Goal: Use online tool/utility: Utilize a website feature to perform a specific function

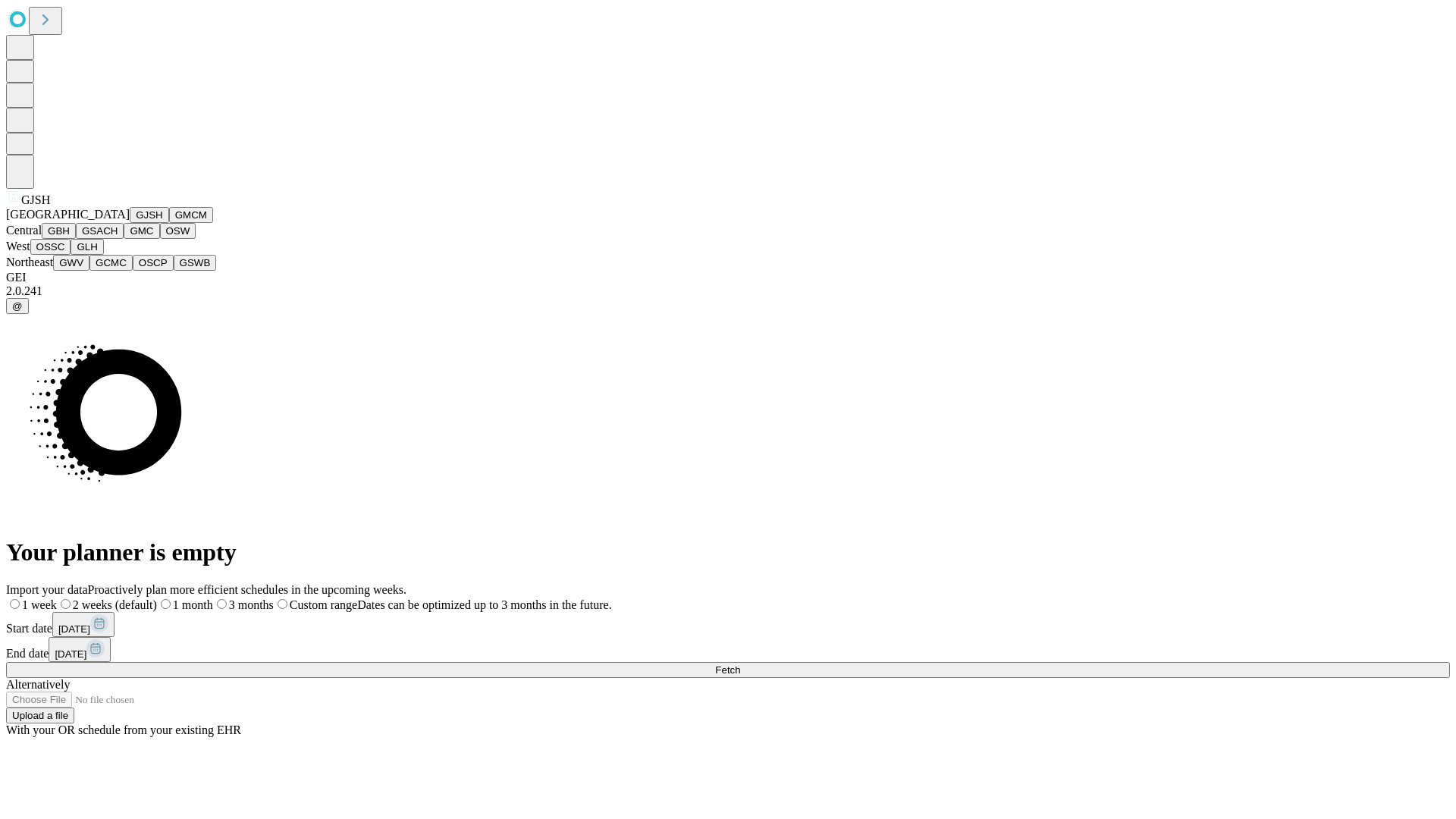
click at [130, 223] on button "GJSH" at bounding box center [150, 214] width 40 height 16
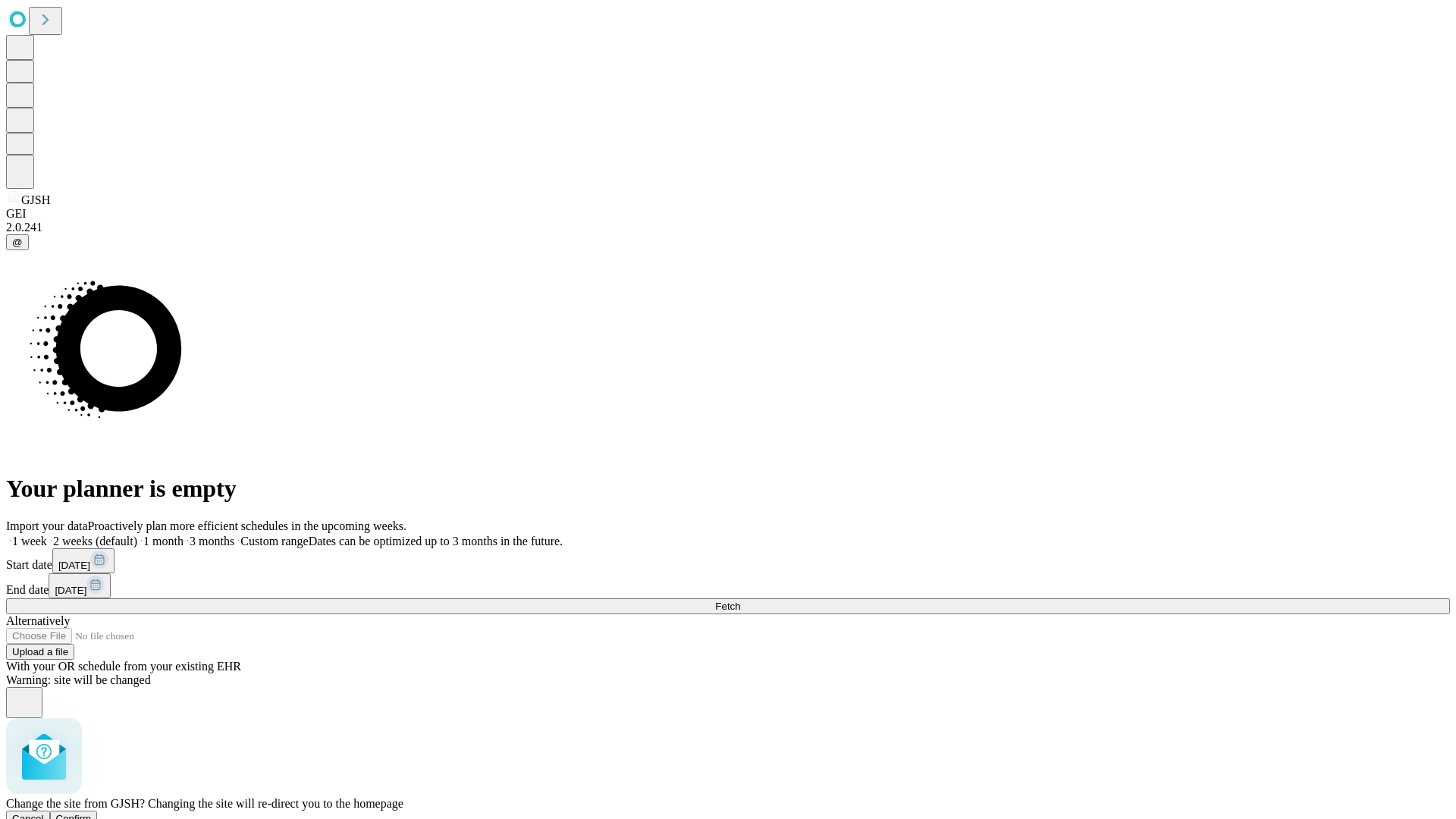
click at [92, 813] on span "Confirm" at bounding box center [74, 818] width 36 height 11
click at [137, 535] on label "2 weeks (default)" at bounding box center [92, 541] width 90 height 13
click at [740, 601] on span "Fetch" at bounding box center [727, 606] width 25 height 11
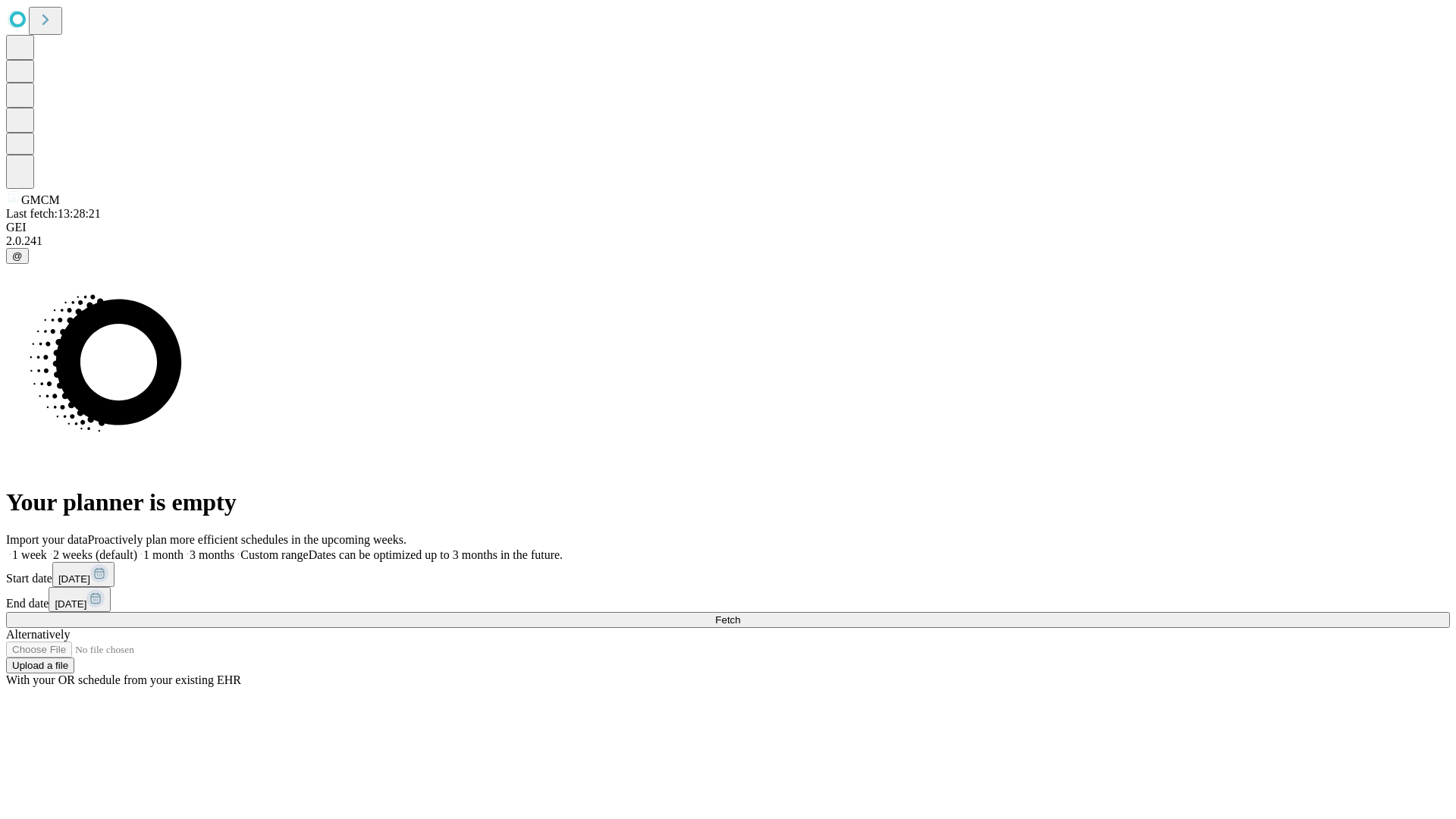
click at [137, 549] on label "2 weeks (default)" at bounding box center [92, 555] width 90 height 13
click at [740, 614] on span "Fetch" at bounding box center [727, 620] width 25 height 11
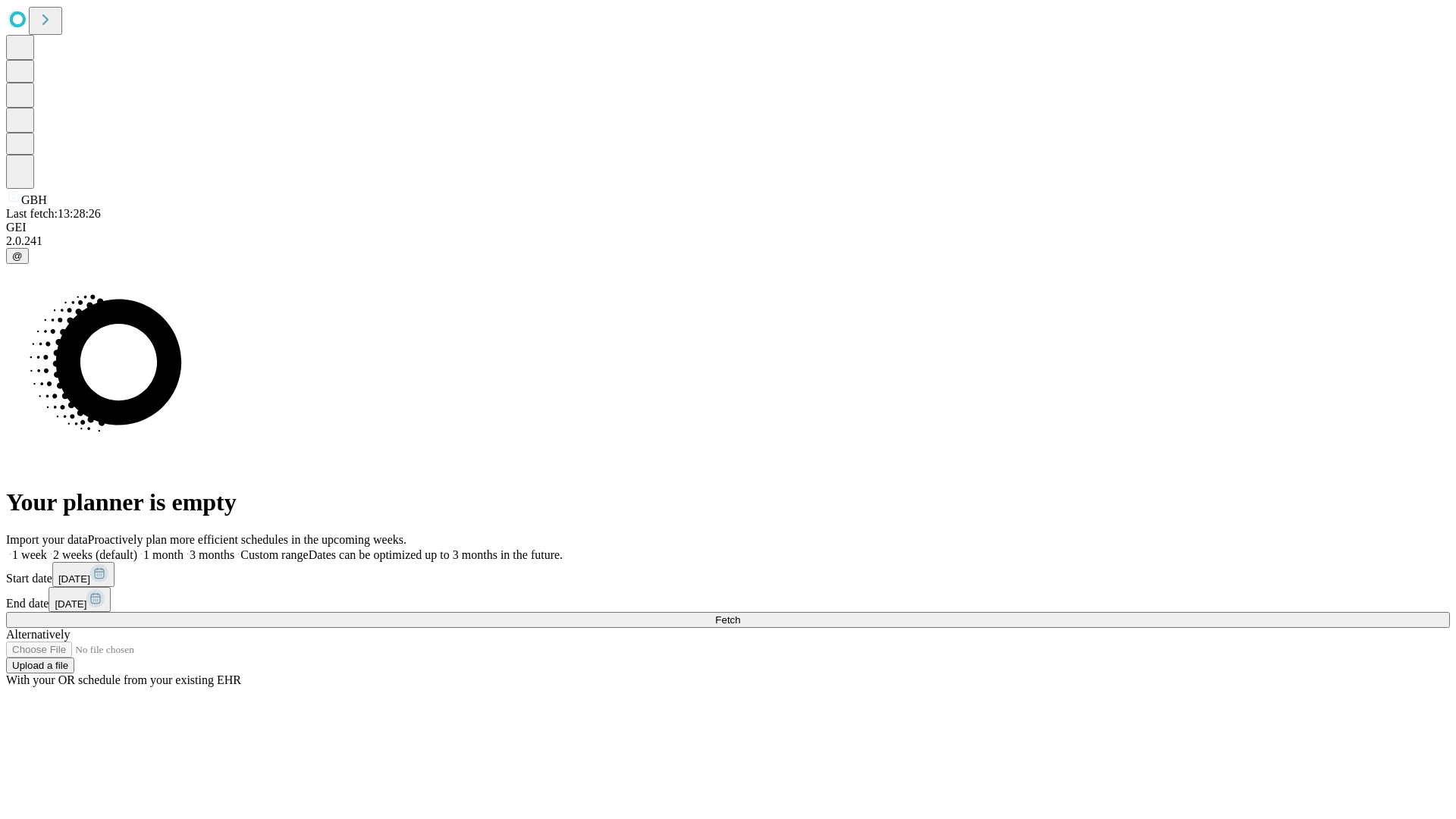
click at [137, 549] on label "2 weeks (default)" at bounding box center [92, 555] width 90 height 13
click at [740, 614] on span "Fetch" at bounding box center [727, 620] width 25 height 11
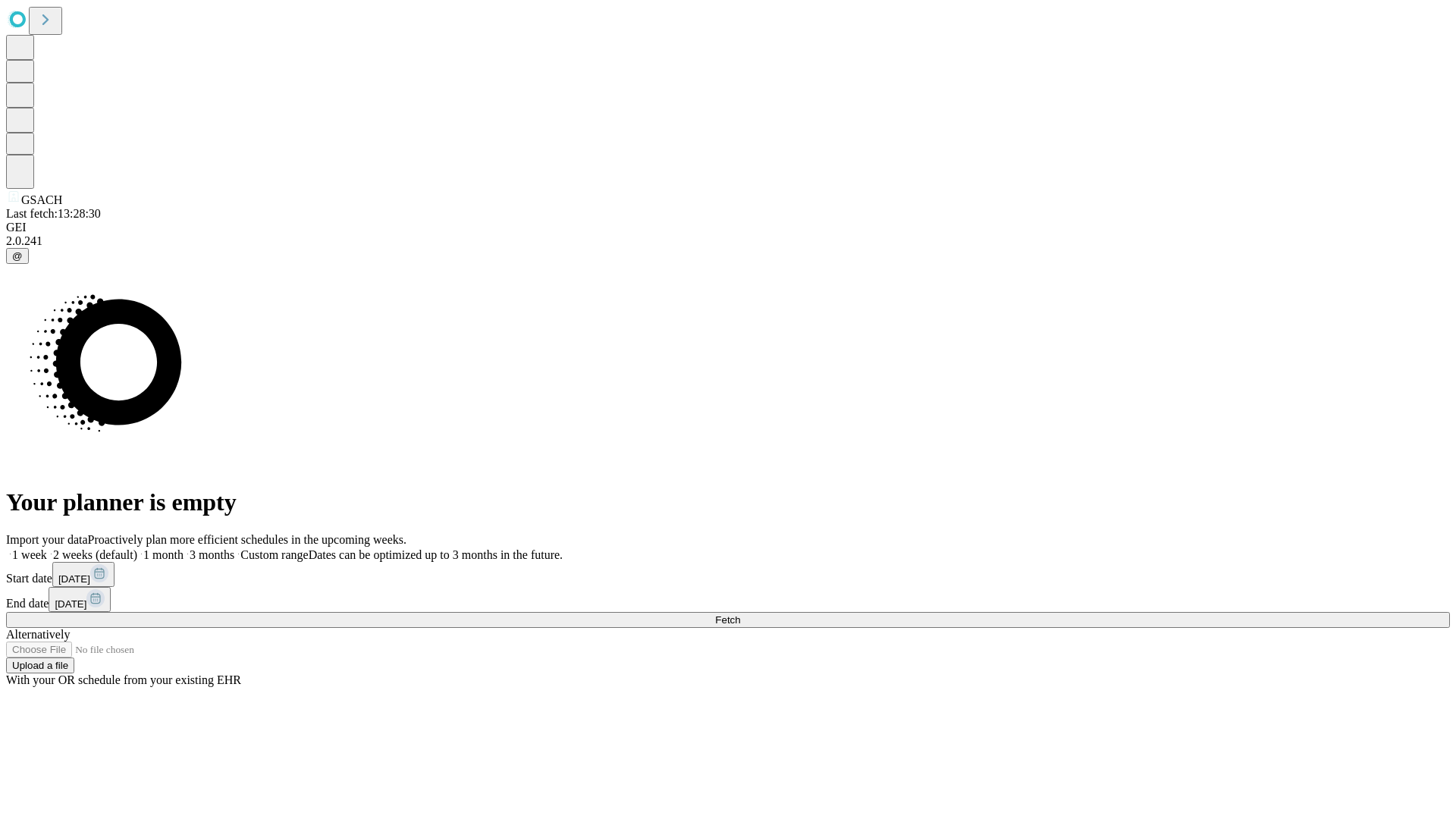
click at [137, 549] on label "2 weeks (default)" at bounding box center [92, 555] width 90 height 13
click at [740, 614] on span "Fetch" at bounding box center [727, 620] width 25 height 11
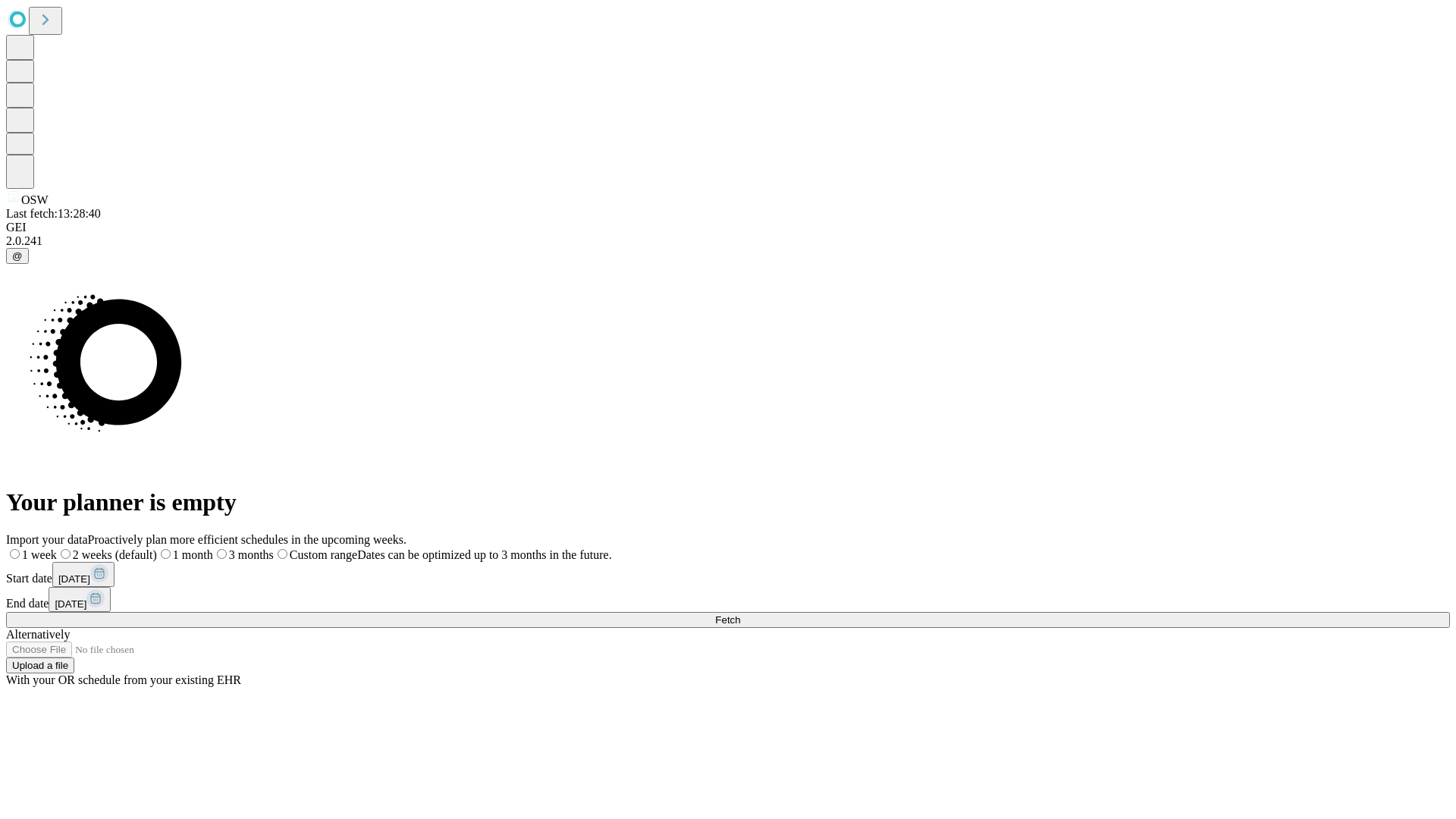
click at [157, 549] on label "2 weeks (default)" at bounding box center [107, 555] width 100 height 13
click at [740, 614] on span "Fetch" at bounding box center [727, 620] width 25 height 11
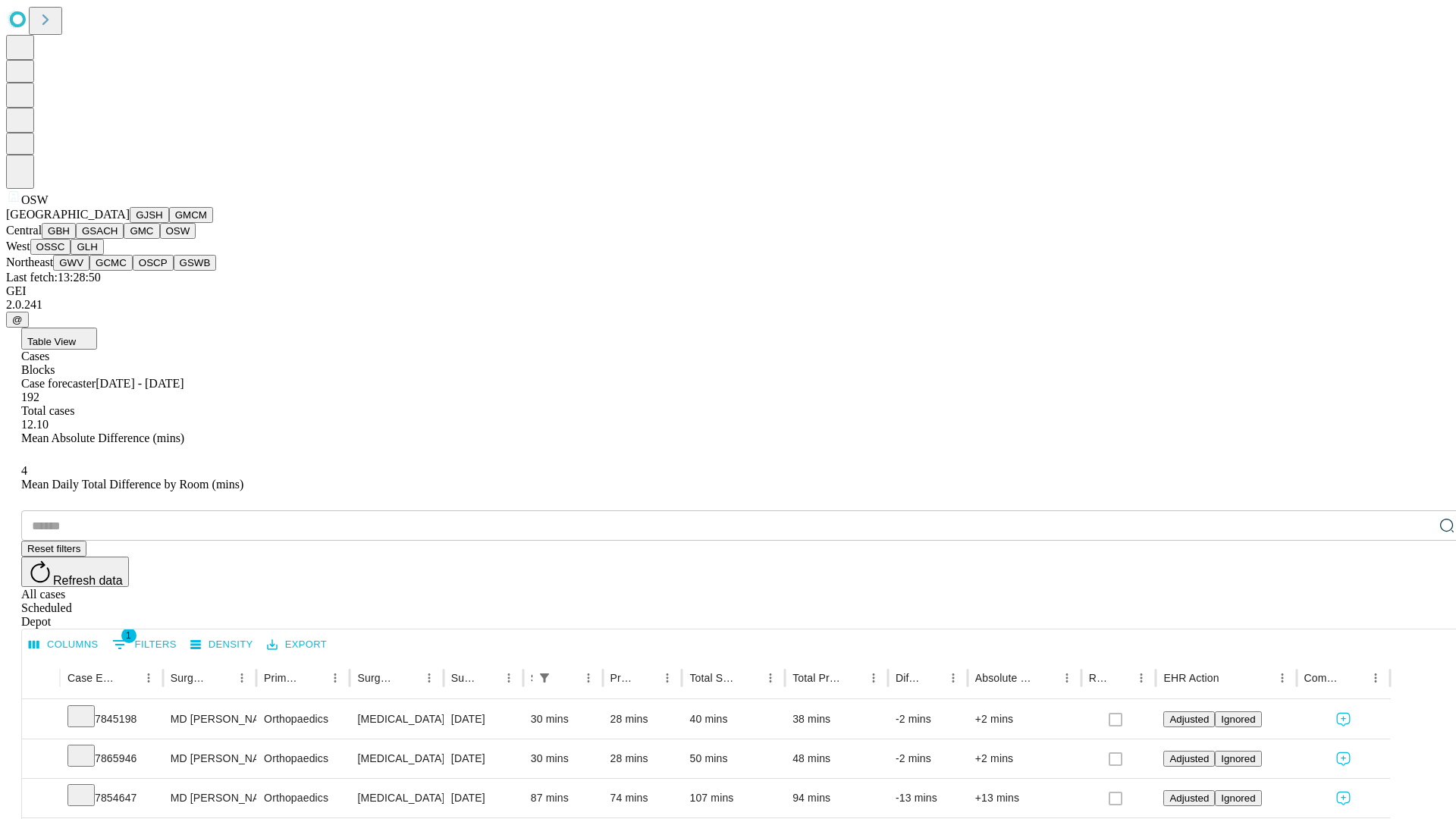
click at [71, 255] on button "OSSC" at bounding box center [51, 247] width 41 height 16
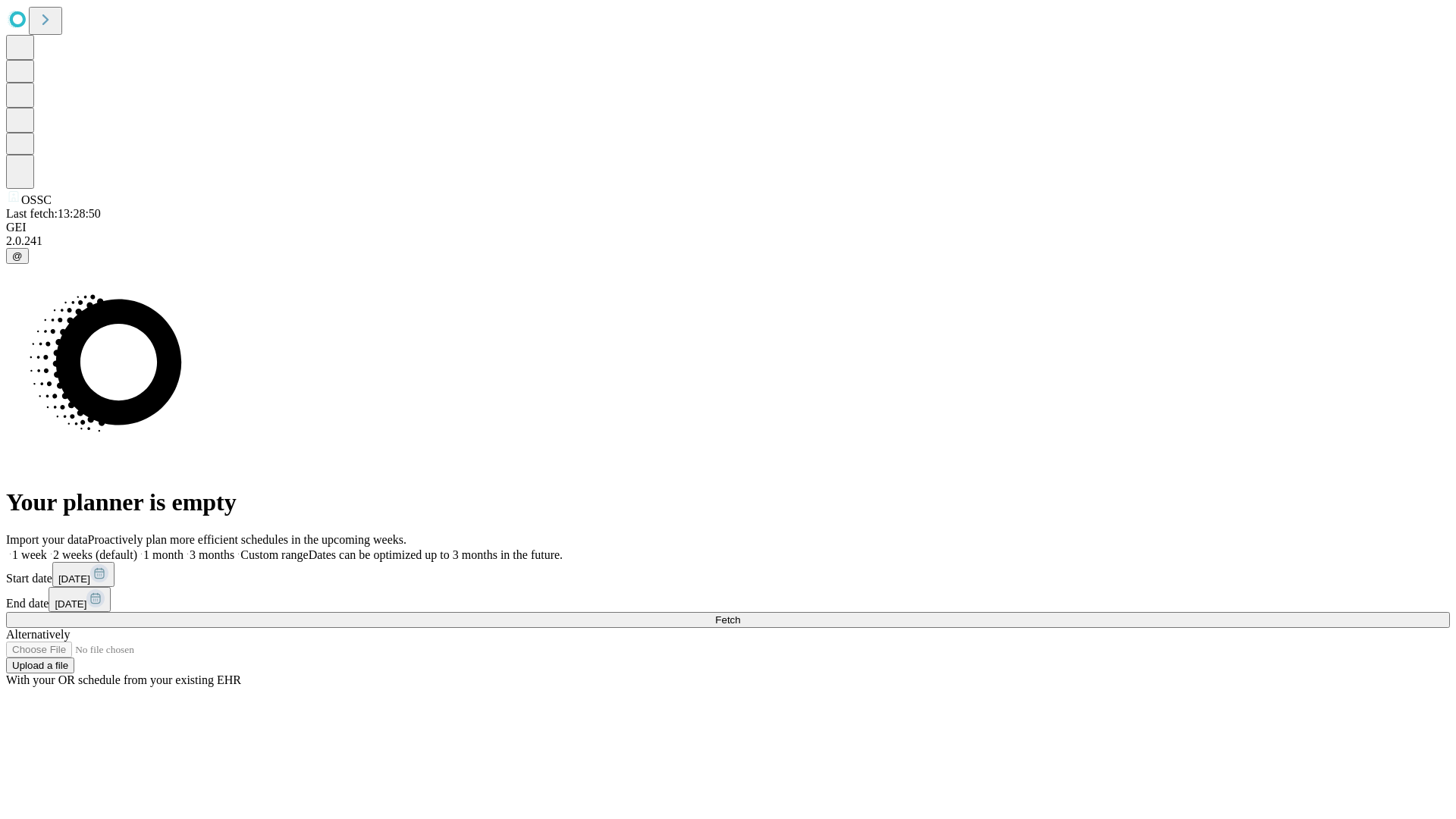
click at [137, 549] on label "2 weeks (default)" at bounding box center [92, 555] width 90 height 13
click at [740, 614] on span "Fetch" at bounding box center [727, 620] width 25 height 11
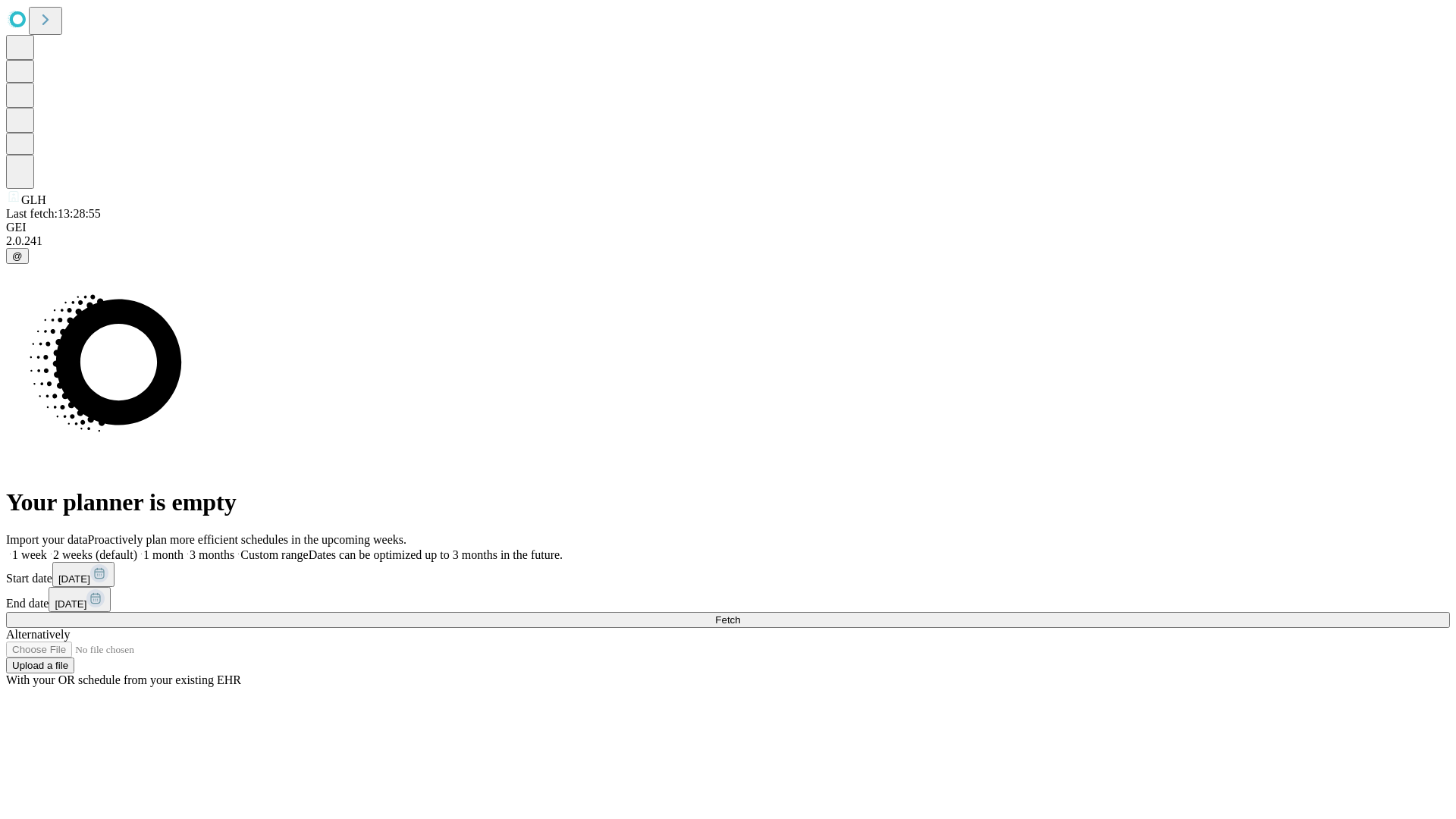
click at [137, 549] on label "2 weeks (default)" at bounding box center [92, 555] width 90 height 13
click at [740, 614] on span "Fetch" at bounding box center [727, 620] width 25 height 11
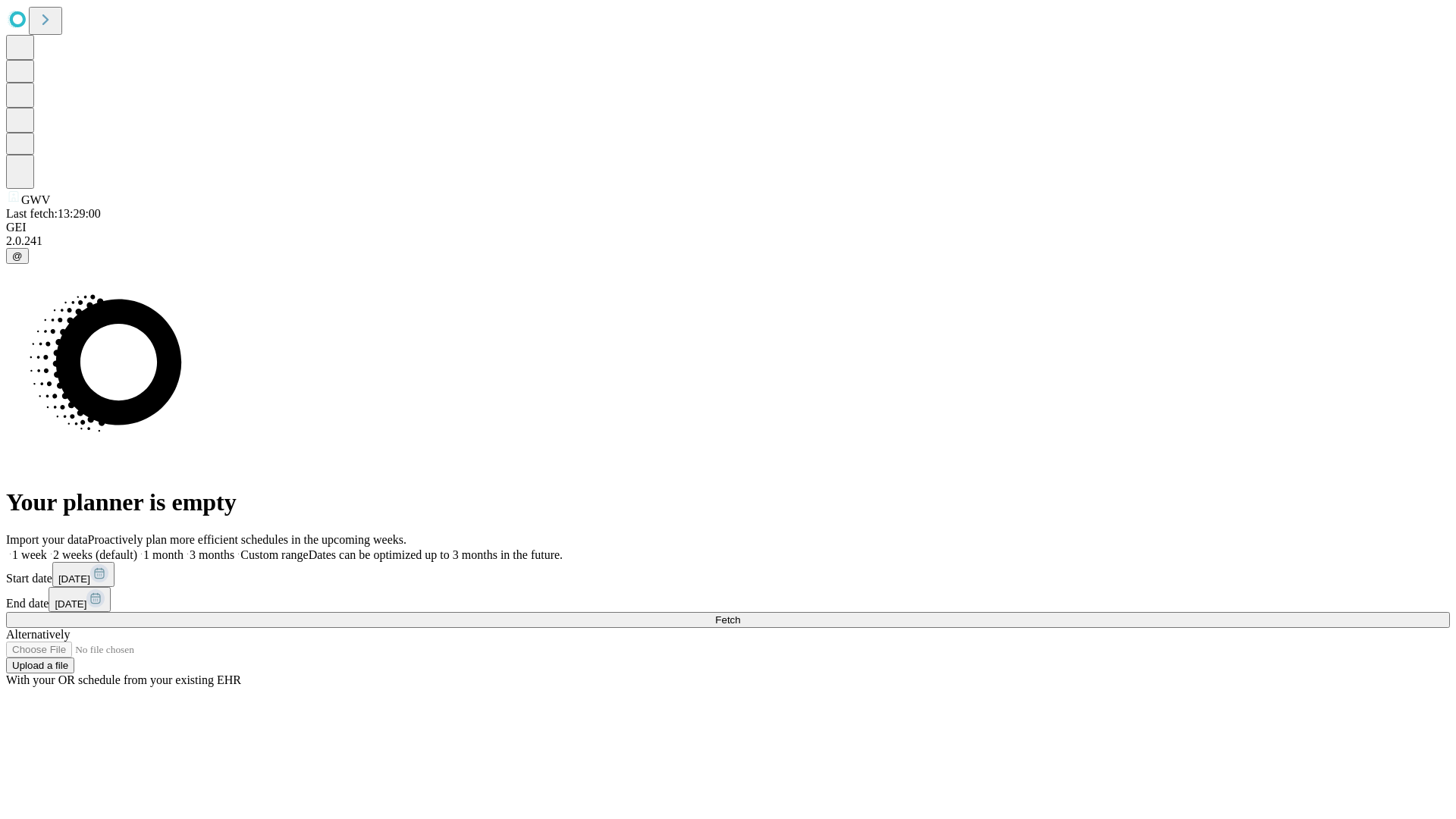
click at [137, 549] on label "2 weeks (default)" at bounding box center [92, 555] width 90 height 13
click at [740, 614] on span "Fetch" at bounding box center [727, 620] width 25 height 11
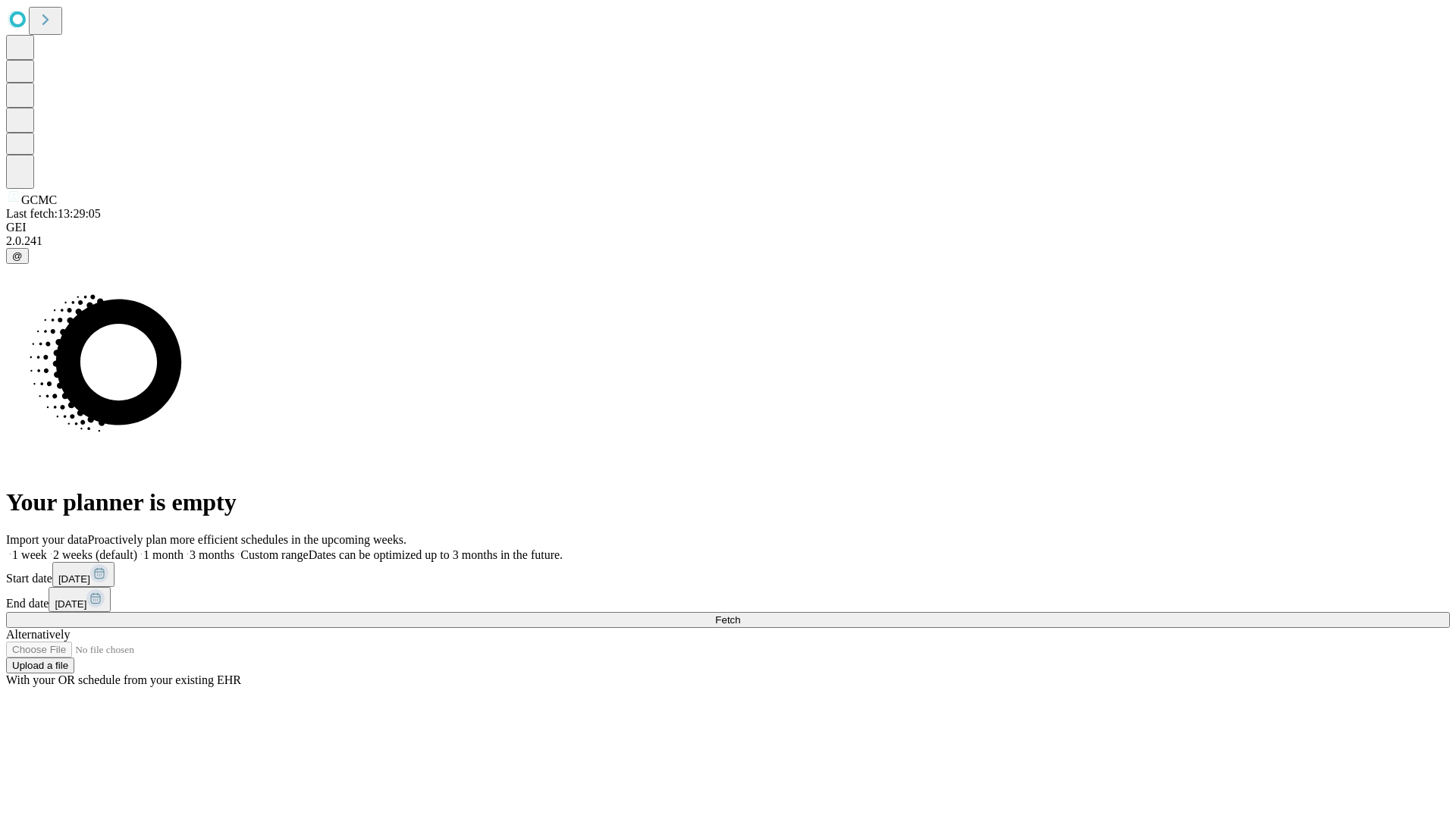
click at [137, 549] on label "2 weeks (default)" at bounding box center [92, 555] width 90 height 13
click at [740, 614] on span "Fetch" at bounding box center [727, 620] width 25 height 11
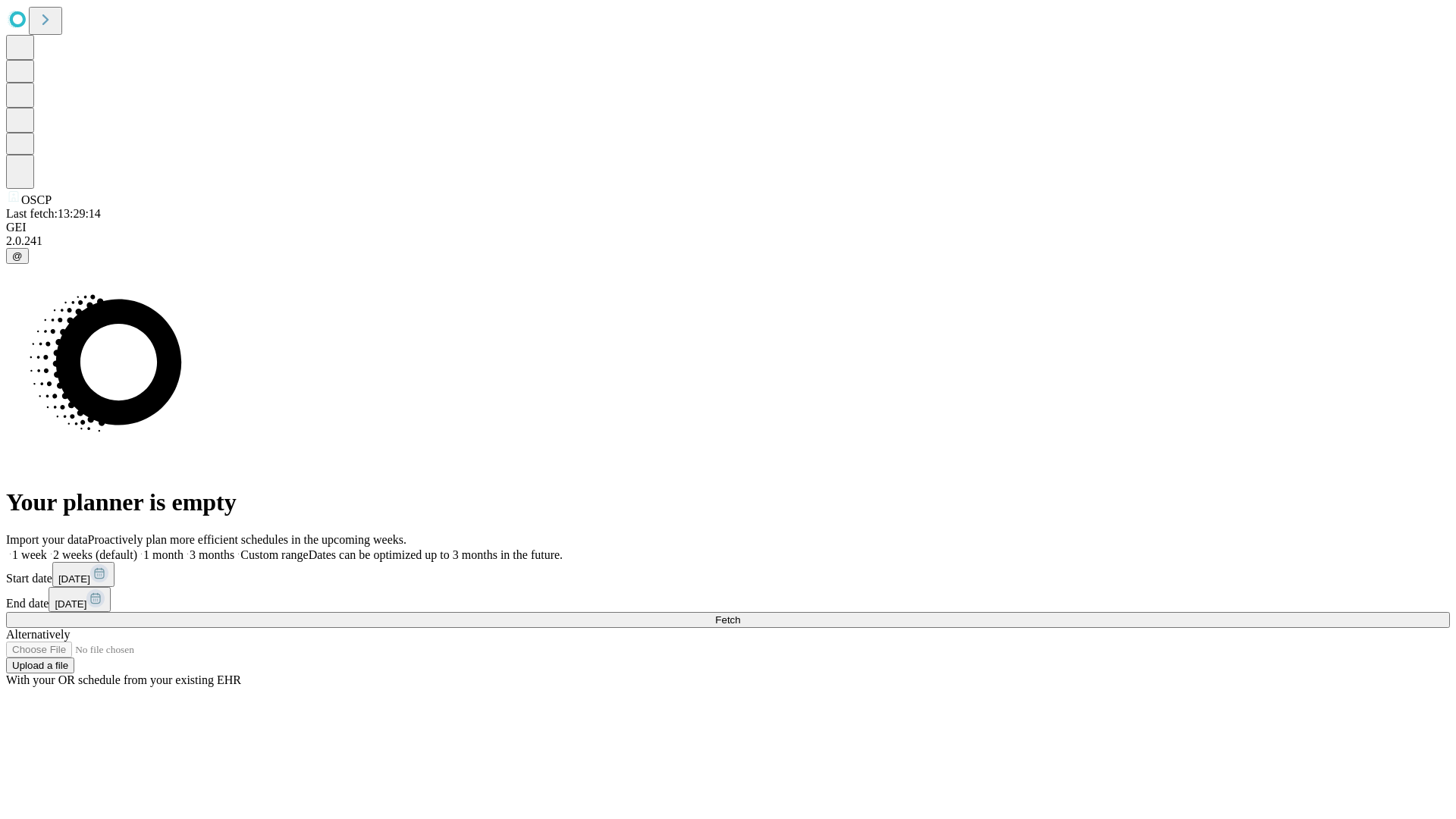
click at [137, 549] on label "2 weeks (default)" at bounding box center [92, 555] width 90 height 13
click at [740, 614] on span "Fetch" at bounding box center [727, 620] width 25 height 11
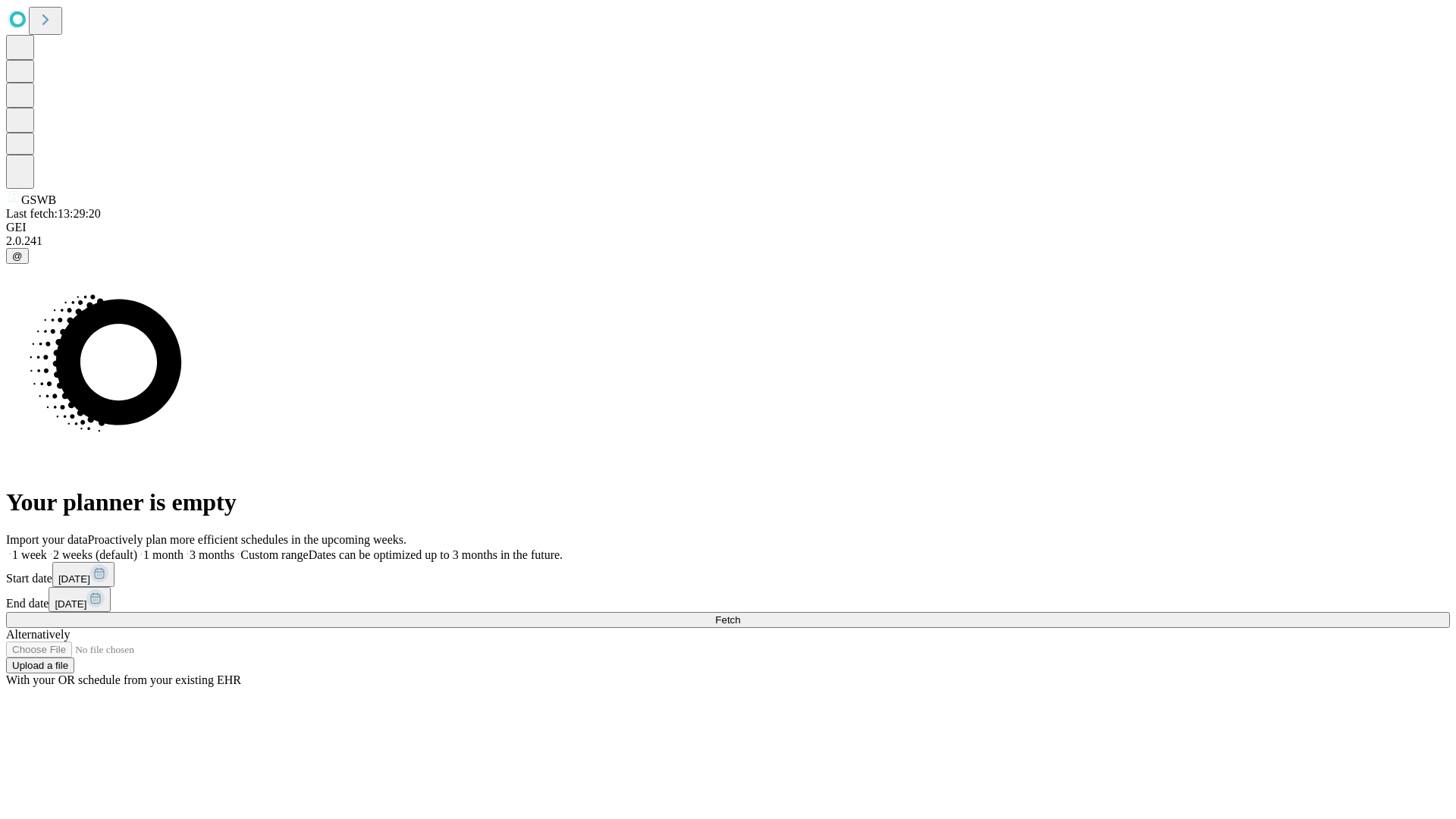
click at [740, 614] on span "Fetch" at bounding box center [727, 620] width 25 height 11
